Goal: Task Accomplishment & Management: Use online tool/utility

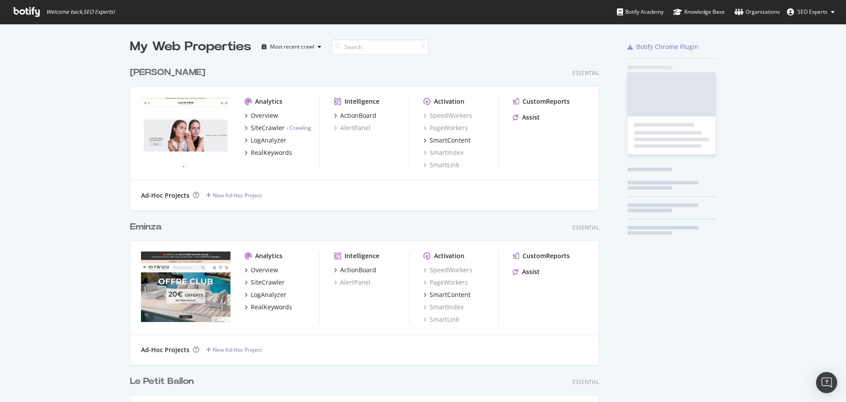
scroll to position [3228, 470]
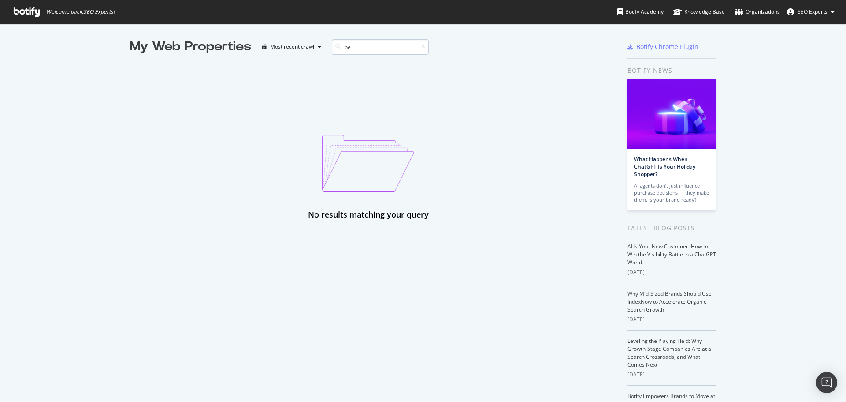
type input "p"
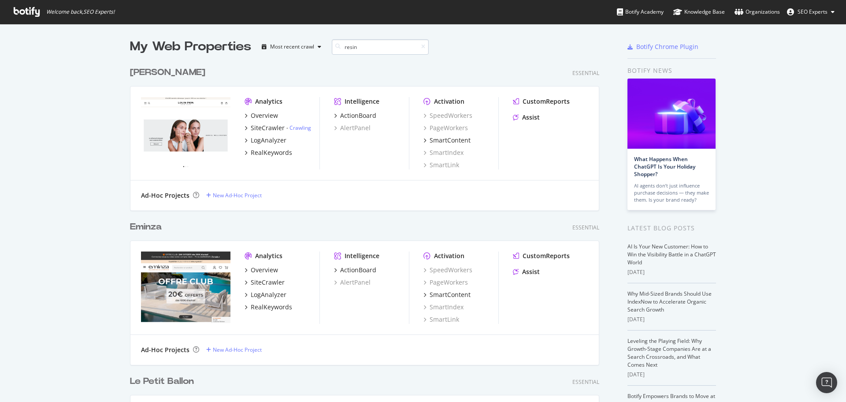
scroll to position [148, 470]
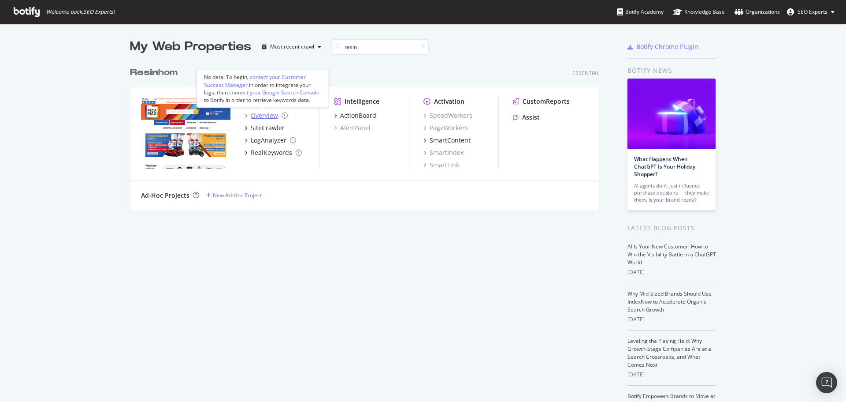
type input "resin"
click at [260, 115] on div "Overview" at bounding box center [264, 115] width 27 height 9
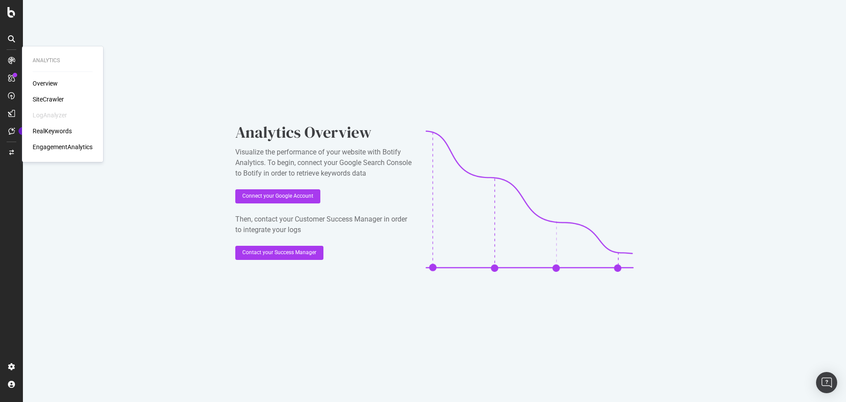
click at [44, 82] on div "Overview" at bounding box center [45, 83] width 25 height 9
click at [45, 99] on div "SiteCrawler" at bounding box center [48, 99] width 31 height 9
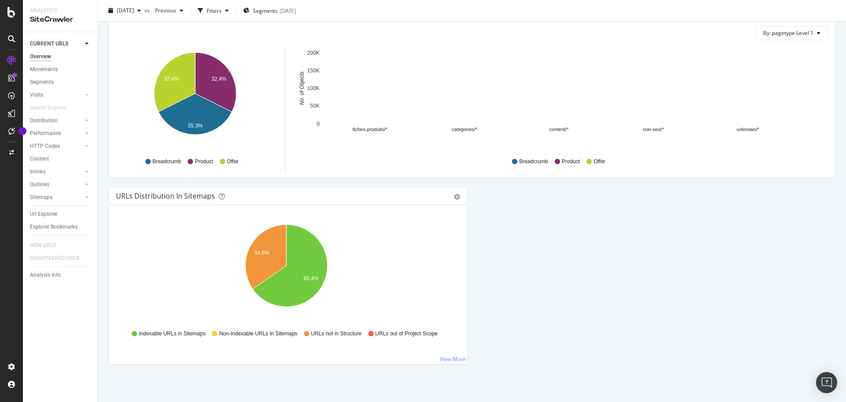
scroll to position [877, 0]
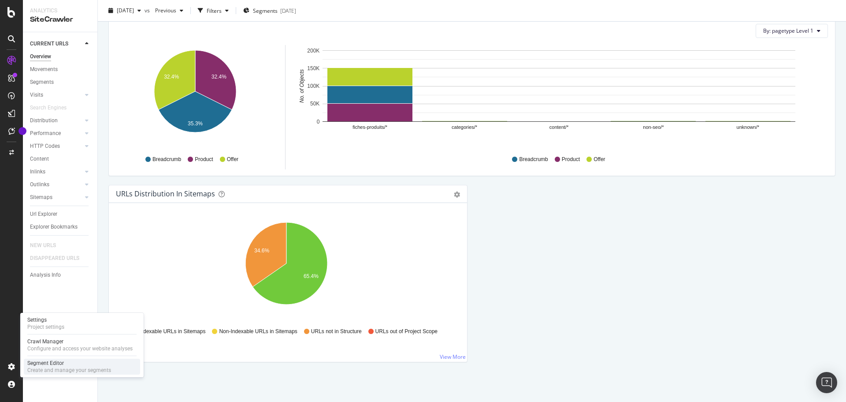
click at [53, 364] on div "Segment Editor" at bounding box center [69, 362] width 84 height 7
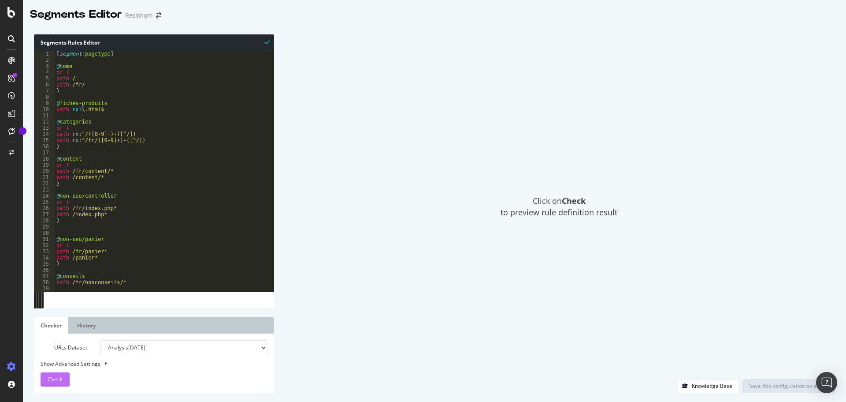
click at [59, 378] on span "Check" at bounding box center [55, 378] width 15 height 7
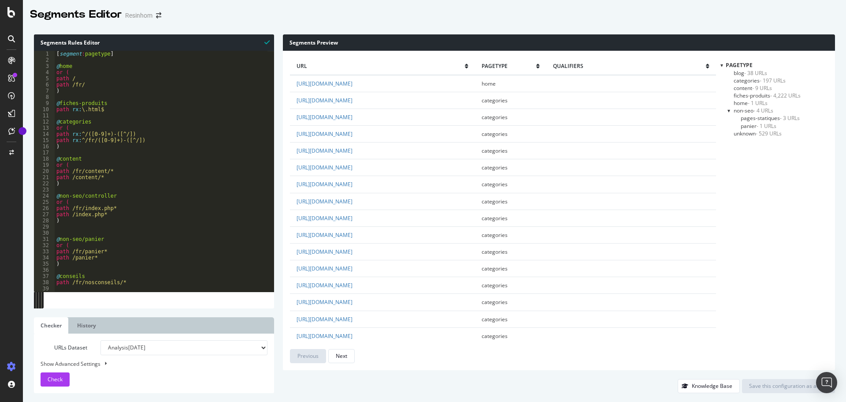
click at [749, 134] on span "unknown - 529 URLs" at bounding box center [758, 133] width 48 height 7
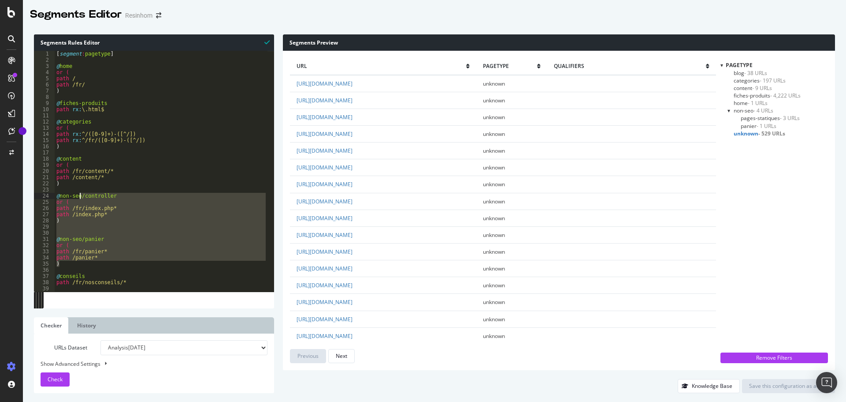
drag, startPoint x: 66, startPoint y: 264, endPoint x: 80, endPoint y: 197, distance: 68.6
click at [80, 197] on div "[ segment : pagetype ] @ home or ( path / path /fr/ ) @ fiches-produits path rx…" at bounding box center [161, 177] width 213 height 253
click at [101, 220] on div "[ segment : pagetype ] @ home or ( path / path /fr/ ) @ fiches-produits path rx…" at bounding box center [161, 171] width 213 height 241
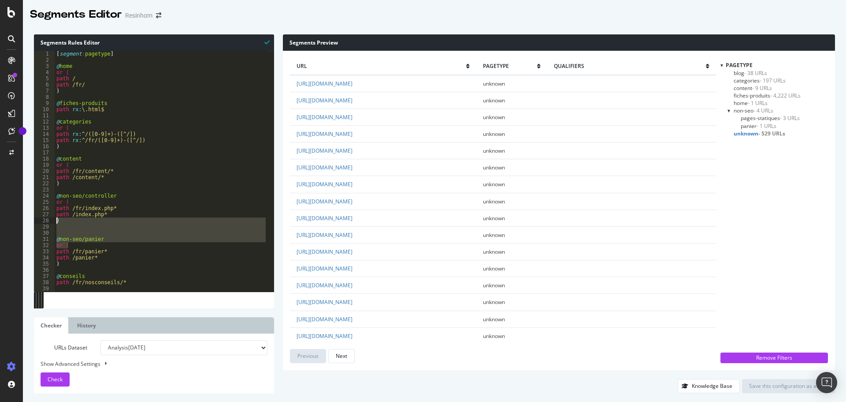
drag, startPoint x: 74, startPoint y: 243, endPoint x: 51, endPoint y: 221, distance: 32.7
click at [51, 221] on div ") 1 2 3 4 5 6 7 8 9 10 11 12 13 14 15 16 17 18 19 20 21 22 23 24 25 26 27 28 29…" at bounding box center [154, 171] width 240 height 241
type textarea ")"
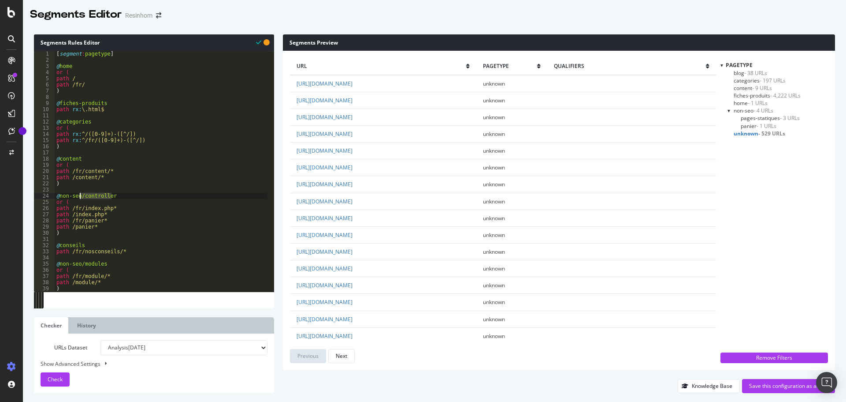
drag, startPoint x: 114, startPoint y: 195, endPoint x: 79, endPoint y: 195, distance: 34.4
click at [79, 195] on div "[ segment : pagetype ] @ home or ( path / path /fr/ ) @ fiches-produits path rx…" at bounding box center [161, 177] width 213 height 253
click at [55, 381] on span "Check" at bounding box center [55, 378] width 15 height 7
drag, startPoint x: 104, startPoint y: 284, endPoint x: 54, endPoint y: 277, distance: 50.3
click at [54, 277] on div "path /module/* 1 2 3 4 5 6 7 8 9 10 11 12 13 14 15 16 17 18 19 20 21 22 23 24 2…" at bounding box center [154, 171] width 240 height 241
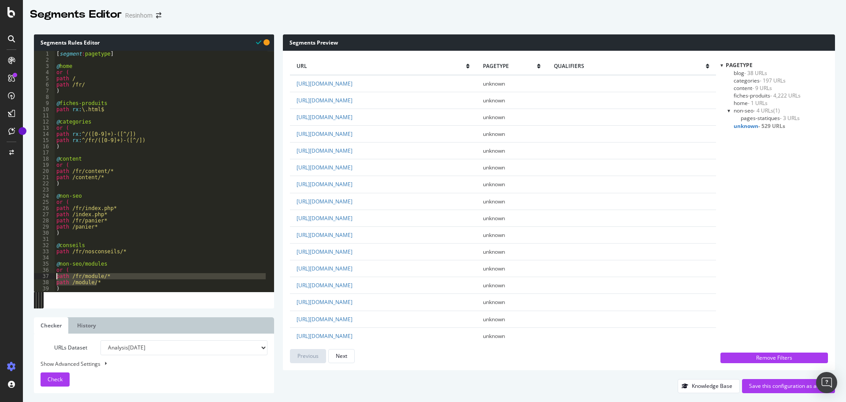
click at [97, 228] on div "[ segment : pagetype ] @ home or ( path / path /fr/ ) @ fiches-produits path rx…" at bounding box center [161, 177] width 213 height 253
type textarea "path /panier*"
paste textarea "path /module/*"
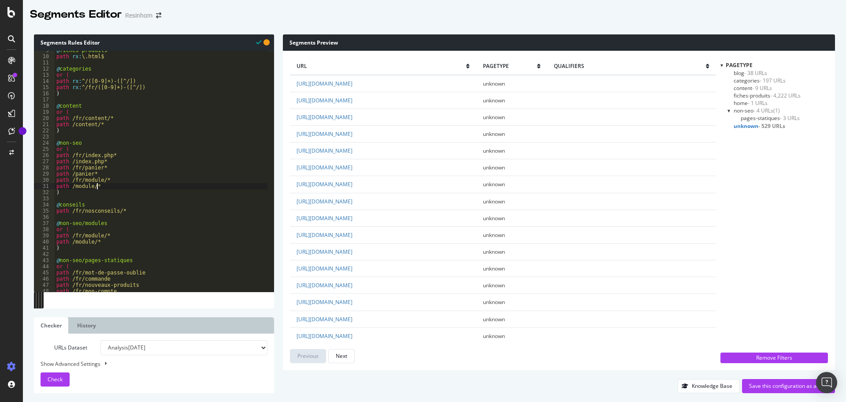
scroll to position [53, 0]
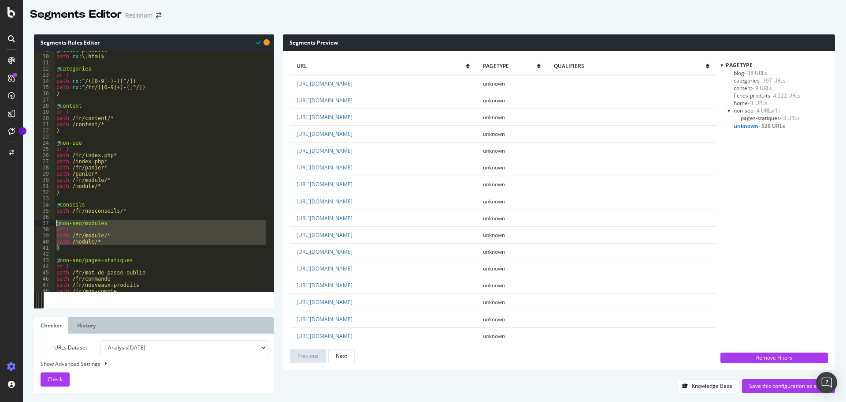
drag, startPoint x: 67, startPoint y: 246, endPoint x: 51, endPoint y: 223, distance: 28.0
click at [51, 223] on div "path /module/* 9 10 11 12 13 14 15 16 17 18 19 20 21 22 23 24 25 26 27 28 29 30…" at bounding box center [154, 171] width 240 height 241
type textarea "@non-seo/modules or ("
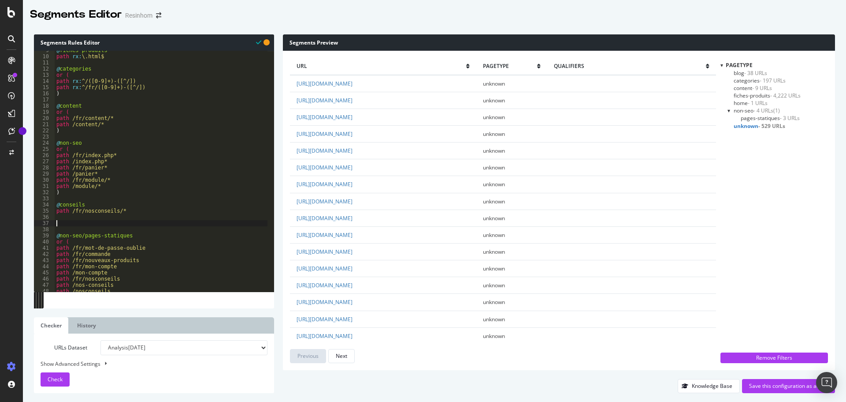
click at [63, 217] on div "@ fiches-produits path rx : \.html$ @ categories or ( path rx : ^/([0-9]+)-([^/…" at bounding box center [161, 173] width 213 height 253
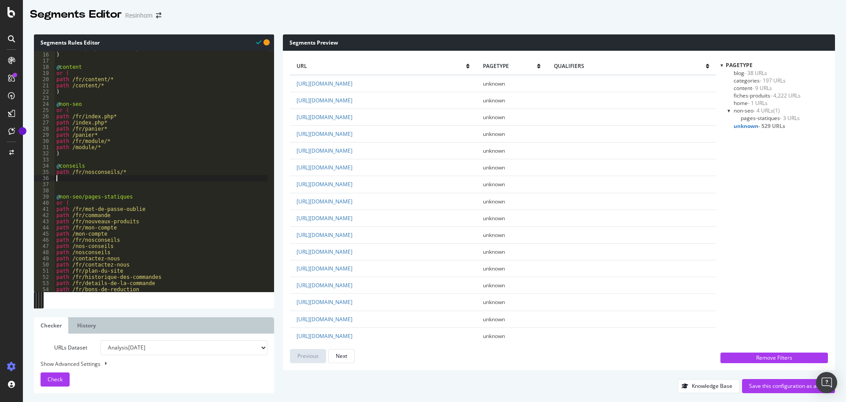
scroll to position [65, 0]
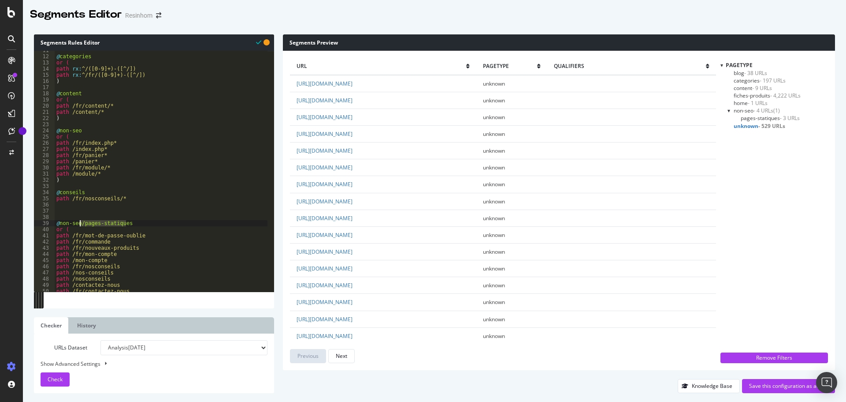
drag, startPoint x: 129, startPoint y: 223, endPoint x: 85, endPoint y: 240, distance: 46.9
click at [80, 225] on div "@ categories or ( path rx : ^/([0-9]+)-([^/]) path rx : ^/fr/([0-9]+)-([^/]) ) …" at bounding box center [161, 173] width 213 height 253
click at [54, 381] on span "Check" at bounding box center [55, 378] width 15 height 7
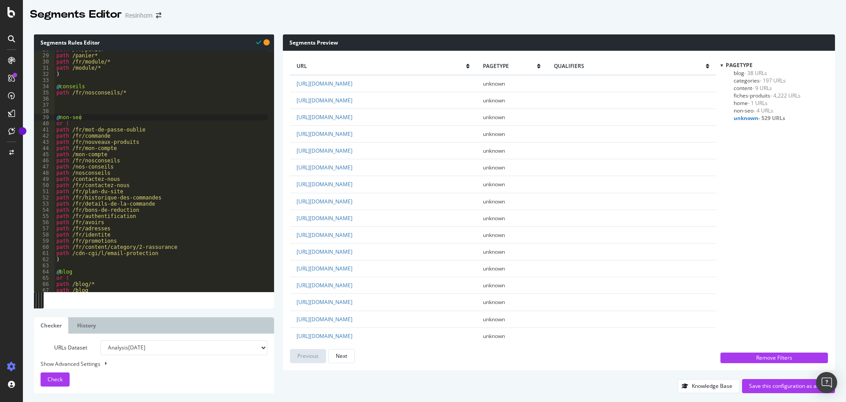
scroll to position [197, 0]
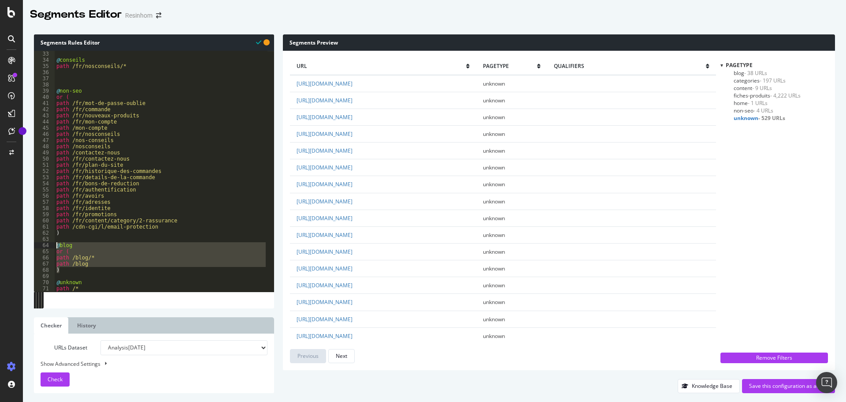
drag, startPoint x: 62, startPoint y: 271, endPoint x: 45, endPoint y: 244, distance: 32.0
click at [45, 244] on div ") 33 34 35 36 37 38 39 40 41 42 43 44 45 46 47 48 49 50 51 52 53 54 55 56 57 58…" at bounding box center [154, 171] width 240 height 241
click at [63, 269] on div "@ conseils path /fr/nosconseils/* @ non-seo or ( path /fr/mot-de-passe-oublie p…" at bounding box center [161, 171] width 213 height 241
type textarea ")"
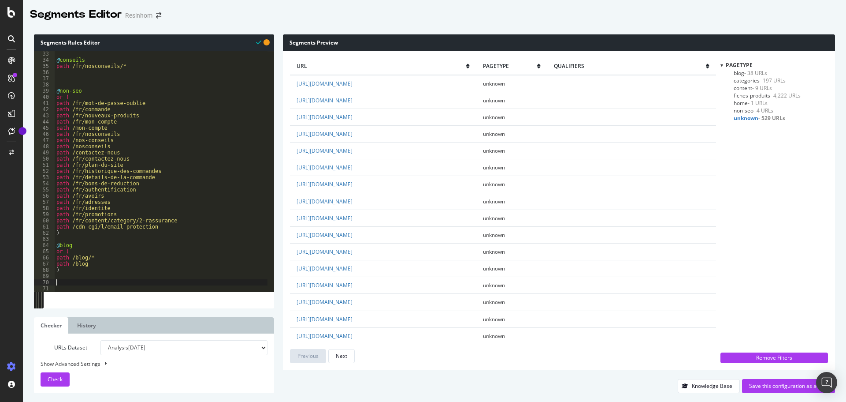
paste textarea ")"
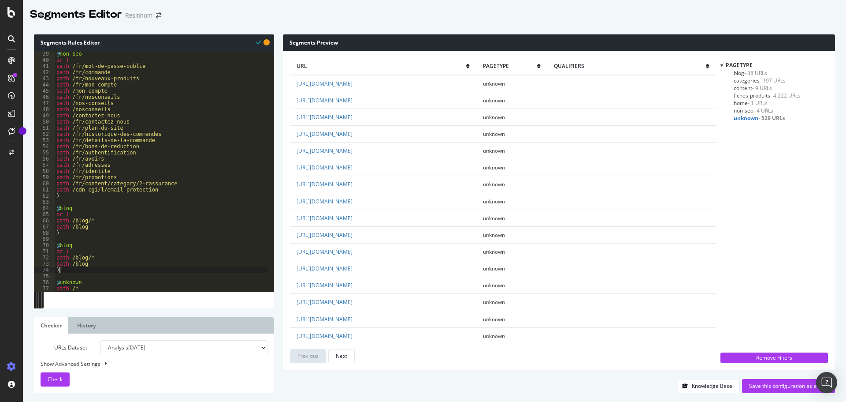
scroll to position [234, 0]
drag, startPoint x: 71, startPoint y: 246, endPoint x: 59, endPoint y: 244, distance: 11.6
click at [59, 244] on div "@ non-seo or ( path /fr/mot-de-passe-oublie path /fr/commande path /fr/nouveaux…" at bounding box center [161, 177] width 213 height 253
click at [77, 259] on div "@ non-seo or ( path /fr/mot-de-passe-oublie path /fr/commande path /fr/nouveaux…" at bounding box center [161, 177] width 213 height 253
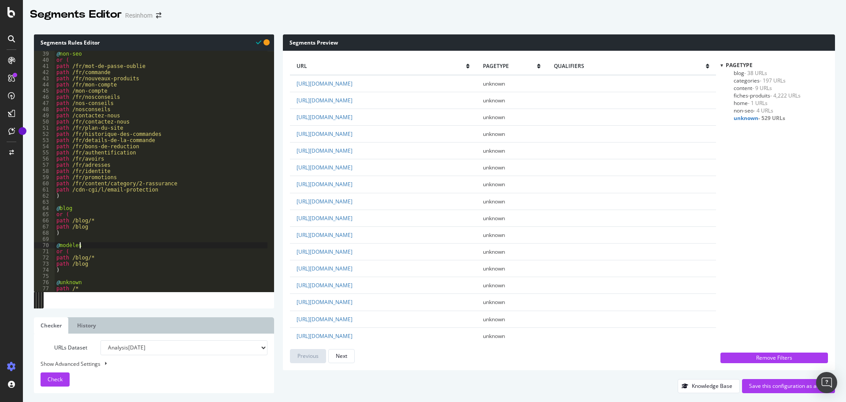
click at [77, 259] on div "@ non-seo or ( path /fr/mot-de-passe-oublie path /fr/commande path /fr/nouveaux…" at bounding box center [161, 177] width 213 height 253
drag, startPoint x: 94, startPoint y: 265, endPoint x: 46, endPoint y: 264, distance: 48.0
click at [46, 264] on div "path /s/* 39 40 41 42 43 44 45 46 47 48 49 50 51 52 53 54 55 56 57 58 59 60 61 …" at bounding box center [154, 171] width 240 height 241
type textarea "path /blog"
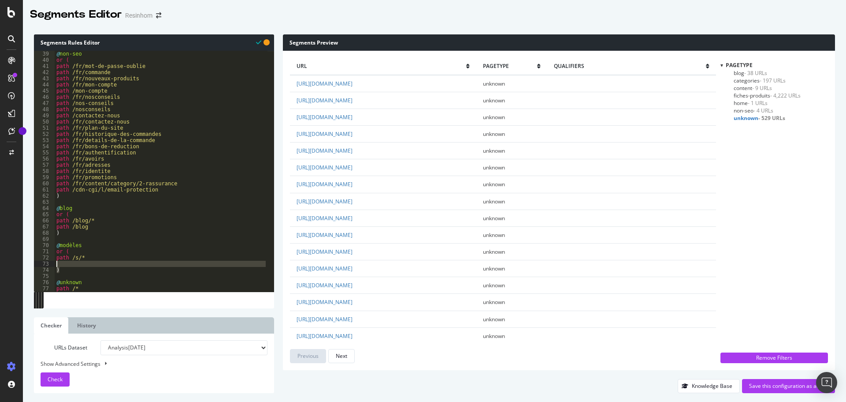
drag, startPoint x: 63, startPoint y: 268, endPoint x: 50, endPoint y: 265, distance: 12.7
click at [50, 265] on div "39 40 41 42 43 44 45 46 47 48 49 50 51 52 53 54 55 56 57 58 59 60 61 62 63 64 6…" at bounding box center [154, 171] width 240 height 241
type textarea ")"
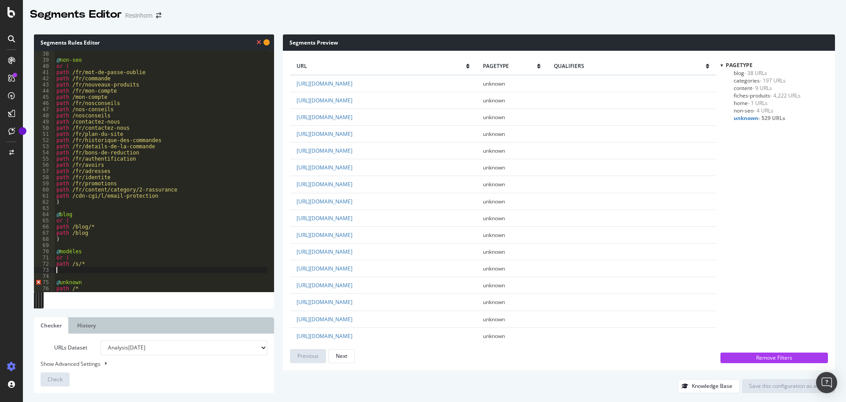
scroll to position [228, 0]
drag, startPoint x: 72, startPoint y: 257, endPoint x: 48, endPoint y: 257, distance: 24.7
click at [48, 257] on div "38 39 40 41 42 43 44 45 46 47 48 49 50 51 52 53 54 55 56 57 58 59 60 61 62 63 6…" at bounding box center [154, 171] width 240 height 241
type textarea "or ("
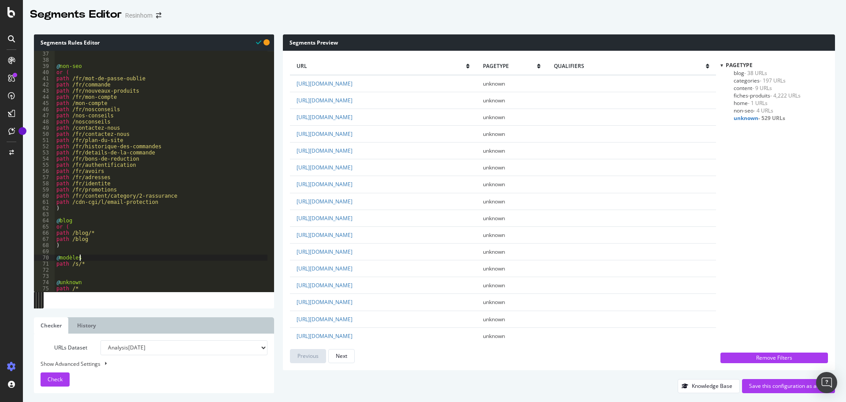
scroll to position [222, 0]
type textarea "@modèles"
click at [53, 380] on span "Check" at bounding box center [55, 378] width 15 height 7
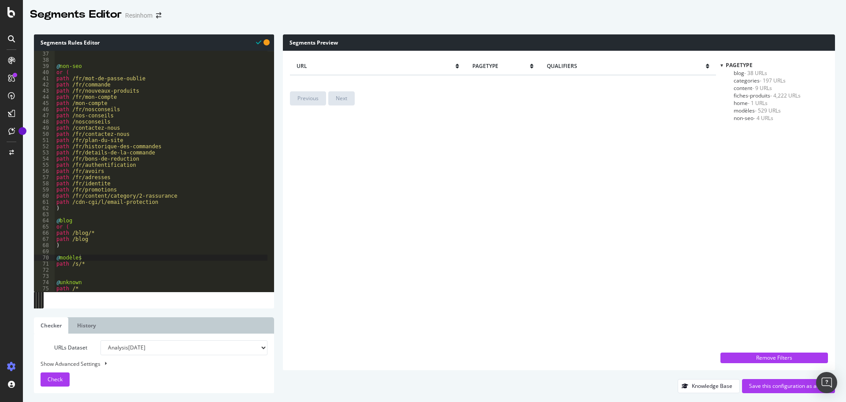
click at [746, 110] on span "modèles - 529 URLs" at bounding box center [757, 110] width 47 height 7
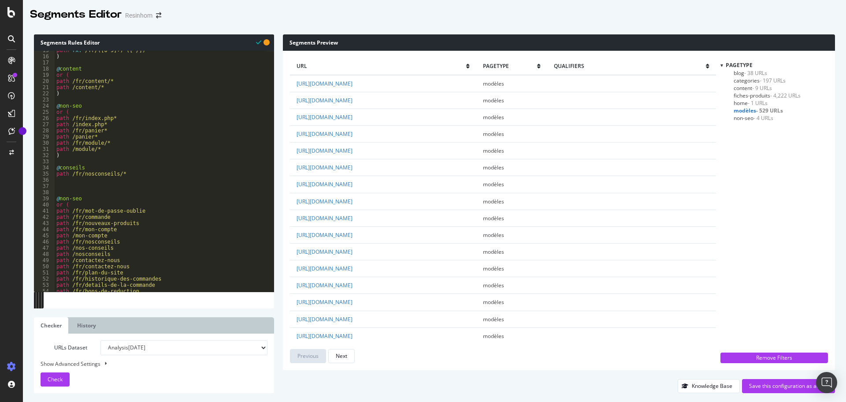
scroll to position [0, 0]
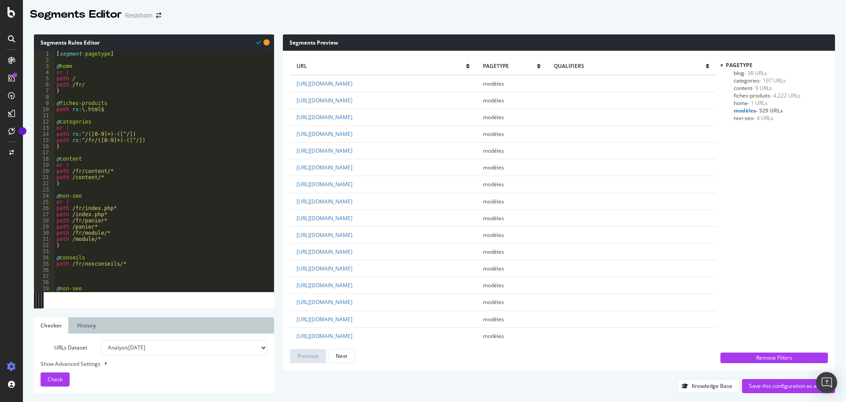
click at [747, 118] on span "non-seo - 4 URLs" at bounding box center [754, 117] width 40 height 7
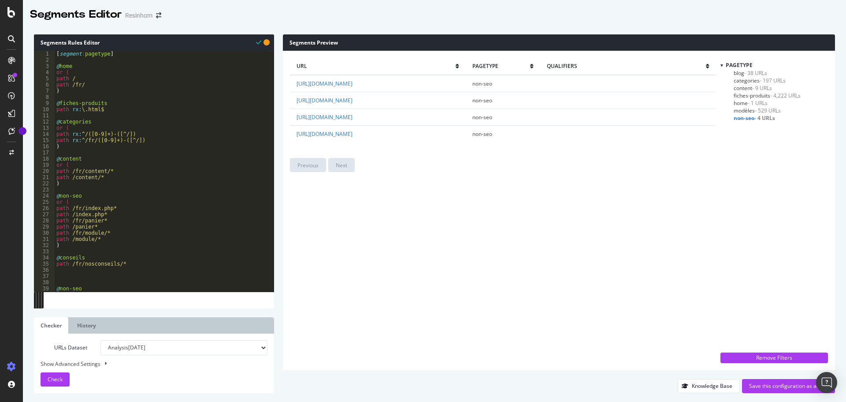
click at [762, 95] on span "fiches-produits - 4,222 URLs" at bounding box center [767, 95] width 67 height 7
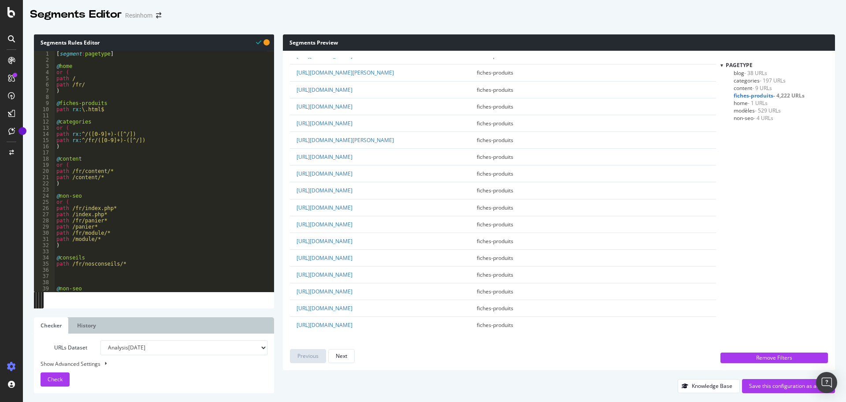
scroll to position [2178, 0]
click at [772, 383] on div "Save this configuration as active" at bounding box center [788, 385] width 79 height 7
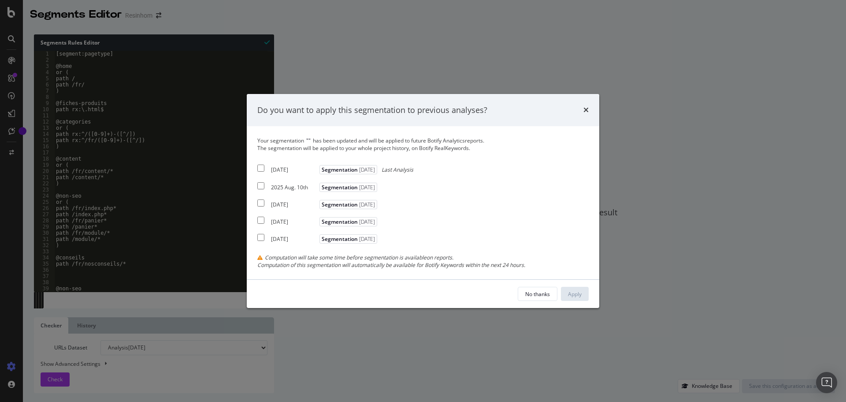
click at [261, 167] on input "modal" at bounding box center [260, 168] width 7 height 7
checkbox input "true"
click at [576, 294] on div "Apply" at bounding box center [575, 293] width 14 height 7
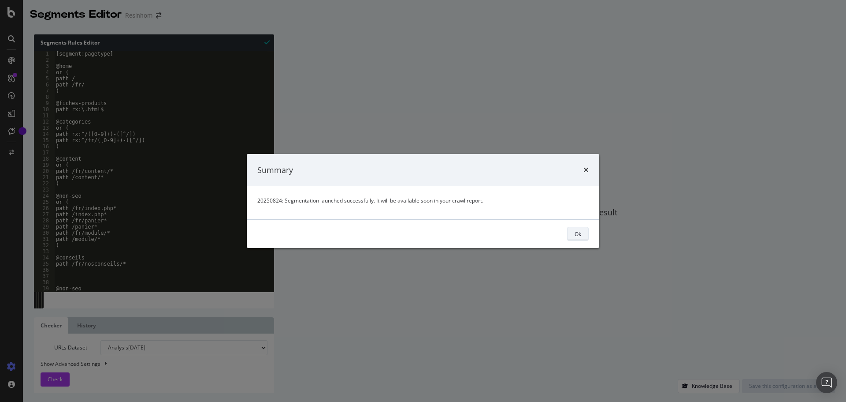
click at [580, 233] on div "Ok" at bounding box center [578, 233] width 7 height 7
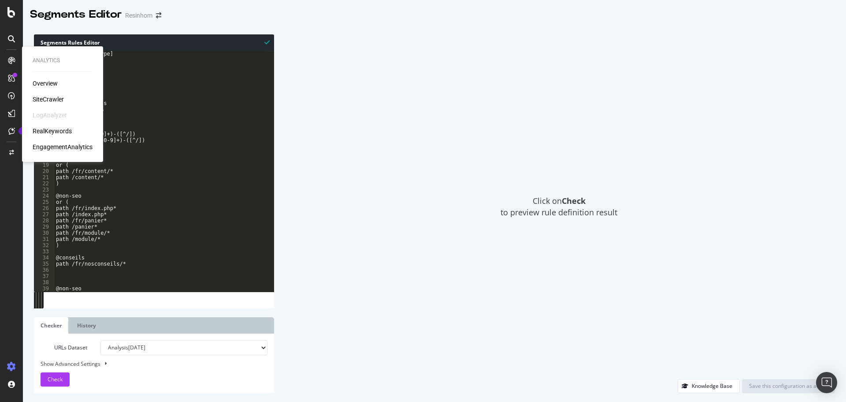
click at [43, 82] on div "Overview" at bounding box center [45, 83] width 25 height 9
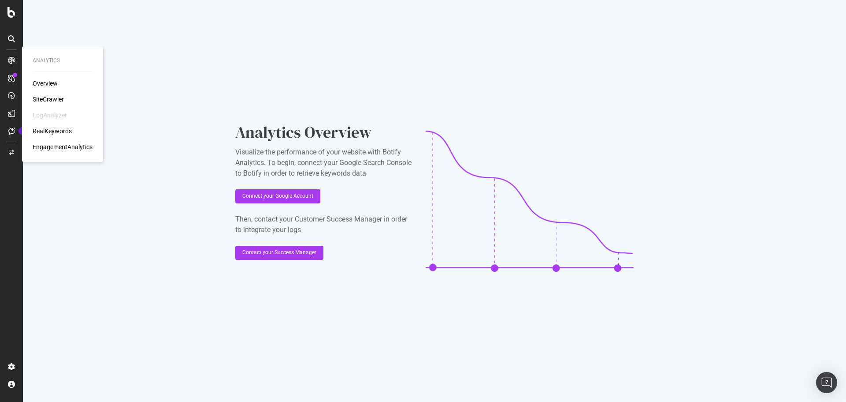
click at [44, 97] on div "SiteCrawler" at bounding box center [48, 99] width 31 height 9
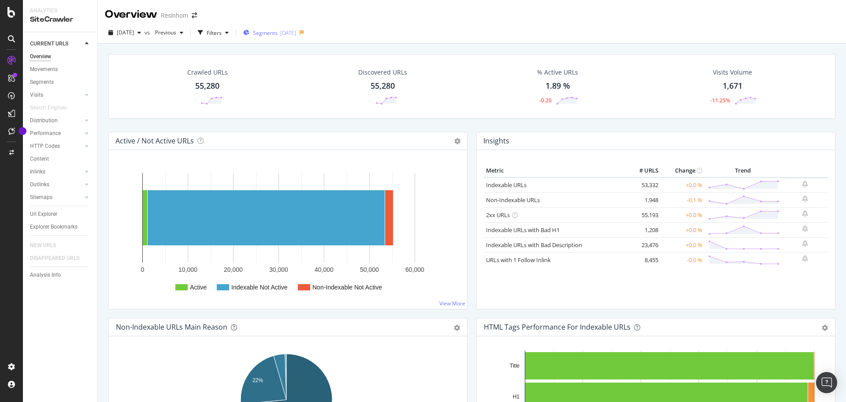
click at [278, 35] on span "Segments" at bounding box center [265, 32] width 25 height 7
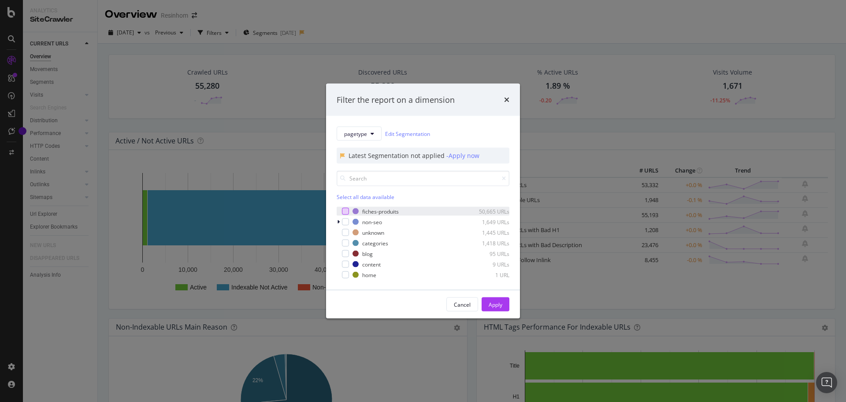
click at [344, 212] on div "modal" at bounding box center [345, 211] width 7 height 7
click at [498, 305] on div "Apply" at bounding box center [496, 303] width 14 height 7
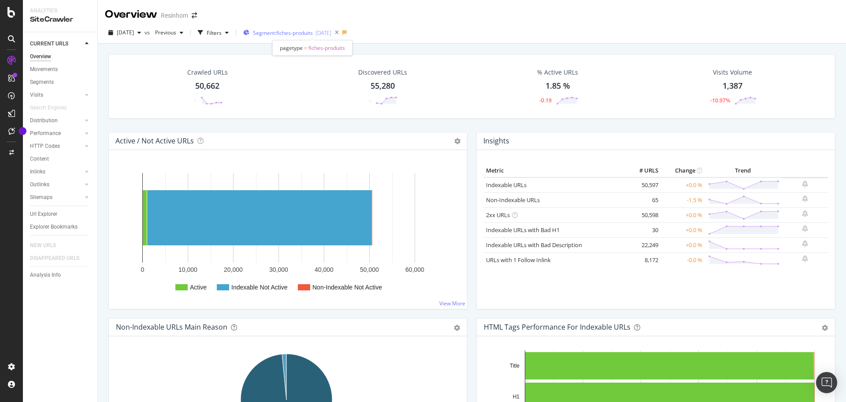
click at [292, 34] on span "Segment: fiches-produits" at bounding box center [283, 32] width 60 height 7
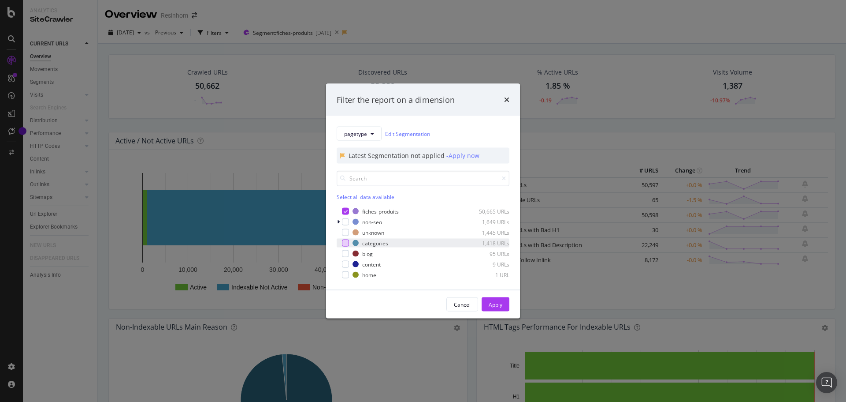
click at [346, 244] on div "modal" at bounding box center [345, 242] width 7 height 7
click at [346, 212] on icon "modal" at bounding box center [346, 211] width 4 height 4
click at [496, 304] on div "Apply" at bounding box center [496, 303] width 14 height 7
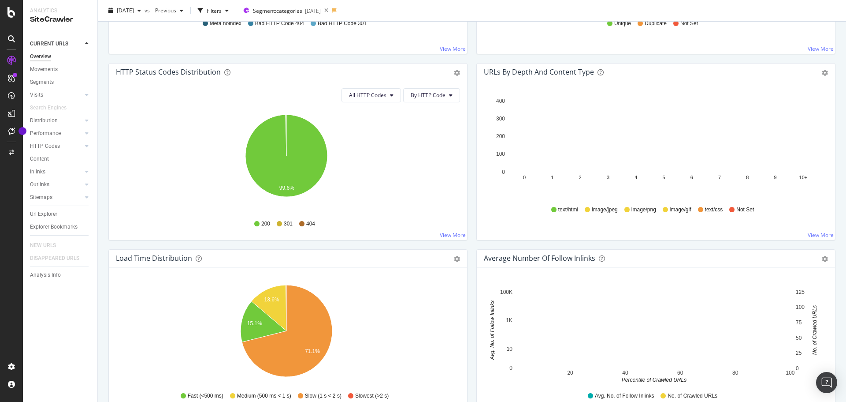
scroll to position [132, 0]
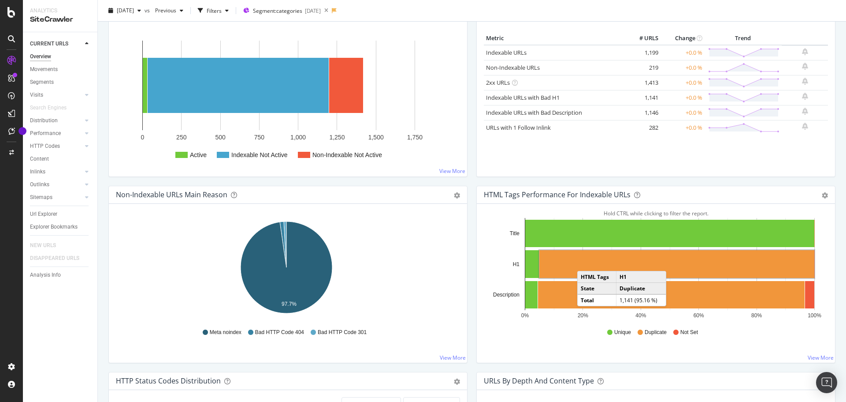
click at [583, 262] on rect "A chart." at bounding box center [676, 264] width 275 height 28
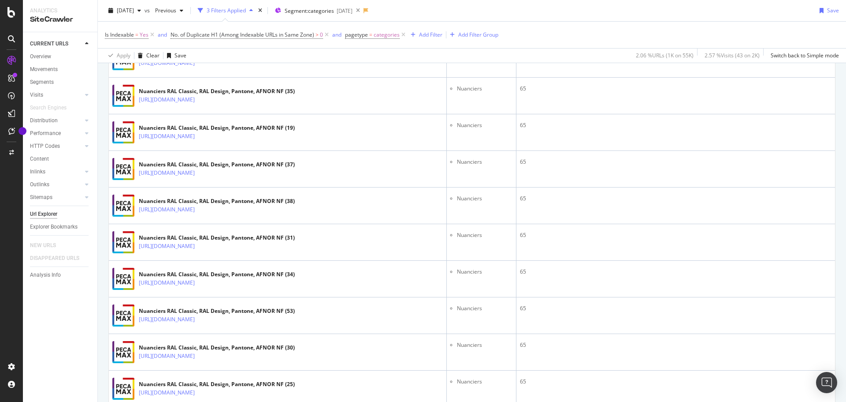
scroll to position [397, 0]
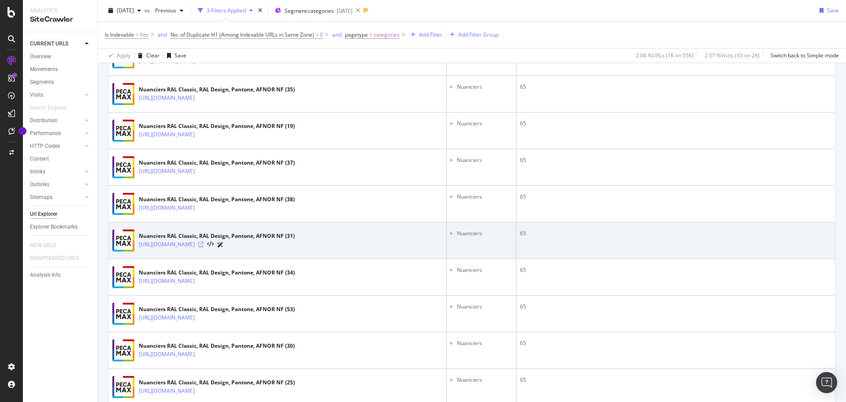
click at [204, 244] on icon at bounding box center [200, 244] width 5 height 5
